Goal: Obtain resource: Obtain resource

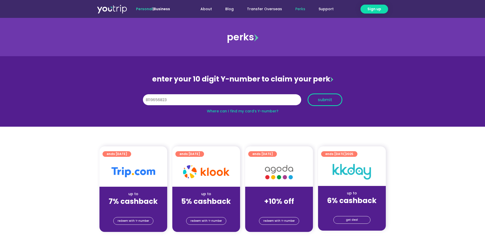
type input "8119656823"
click at [334, 102] on button "submit" at bounding box center [325, 100] width 35 height 13
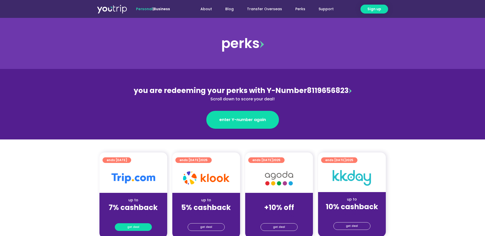
click at [137, 228] on span "get deal" at bounding box center [133, 227] width 12 height 7
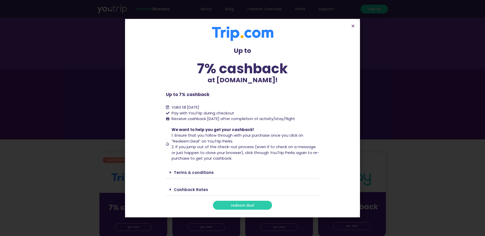
click at [261, 205] on link "redeem deal" at bounding box center [242, 205] width 59 height 9
